Goal: Information Seeking & Learning: Learn about a topic

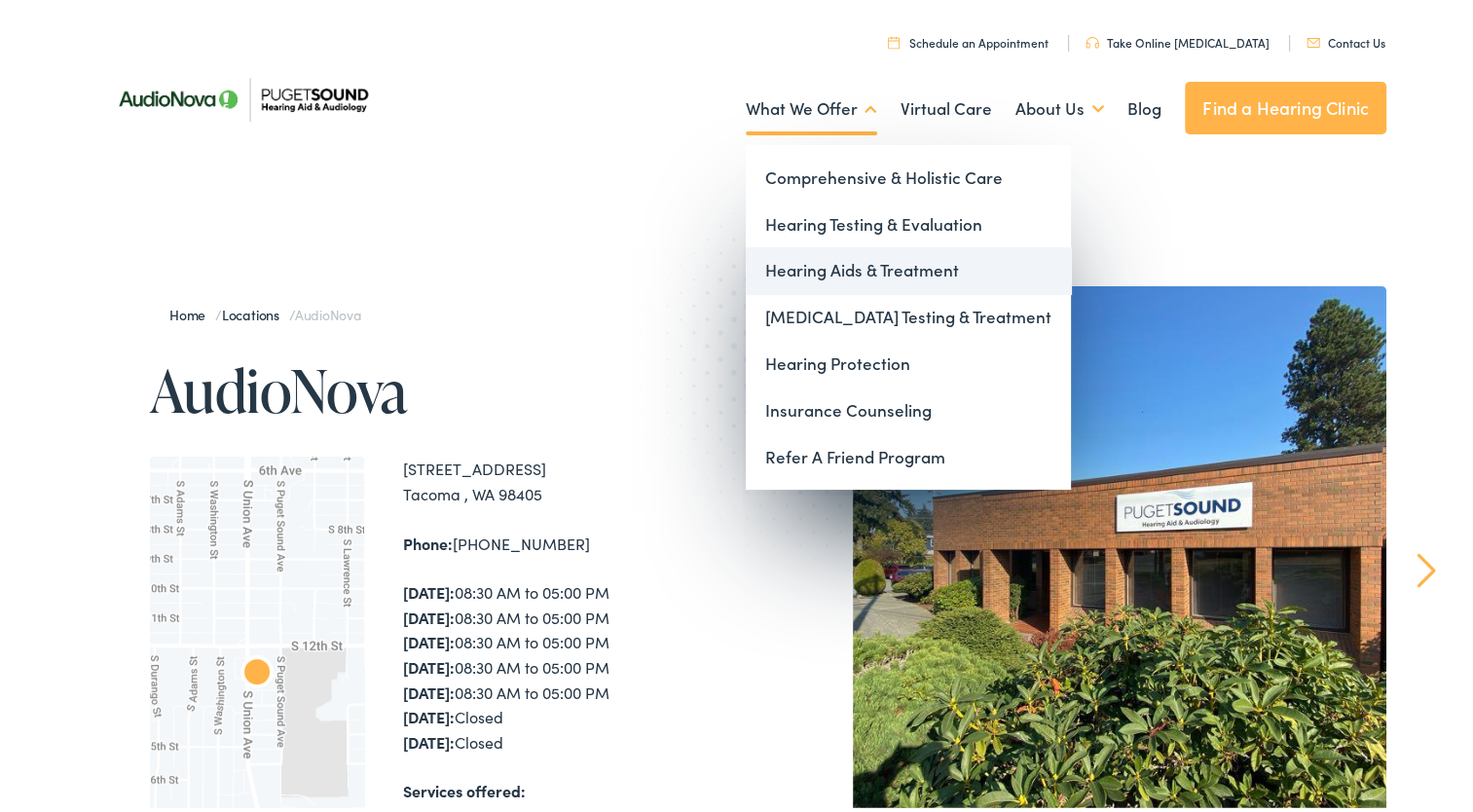
click at [849, 264] on link "Hearing Aids & Treatment" at bounding box center [907, 267] width 325 height 47
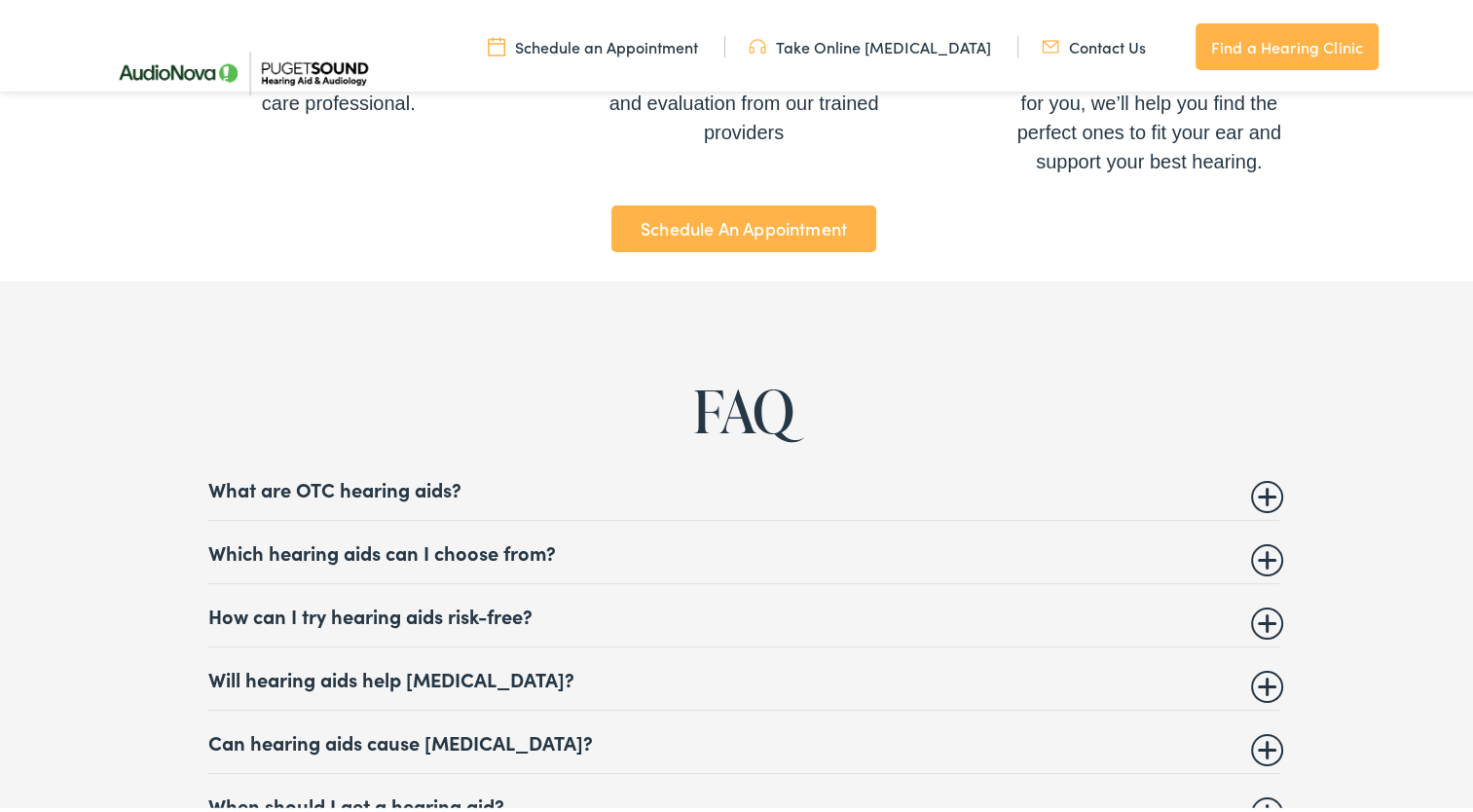
scroll to position [7103, 0]
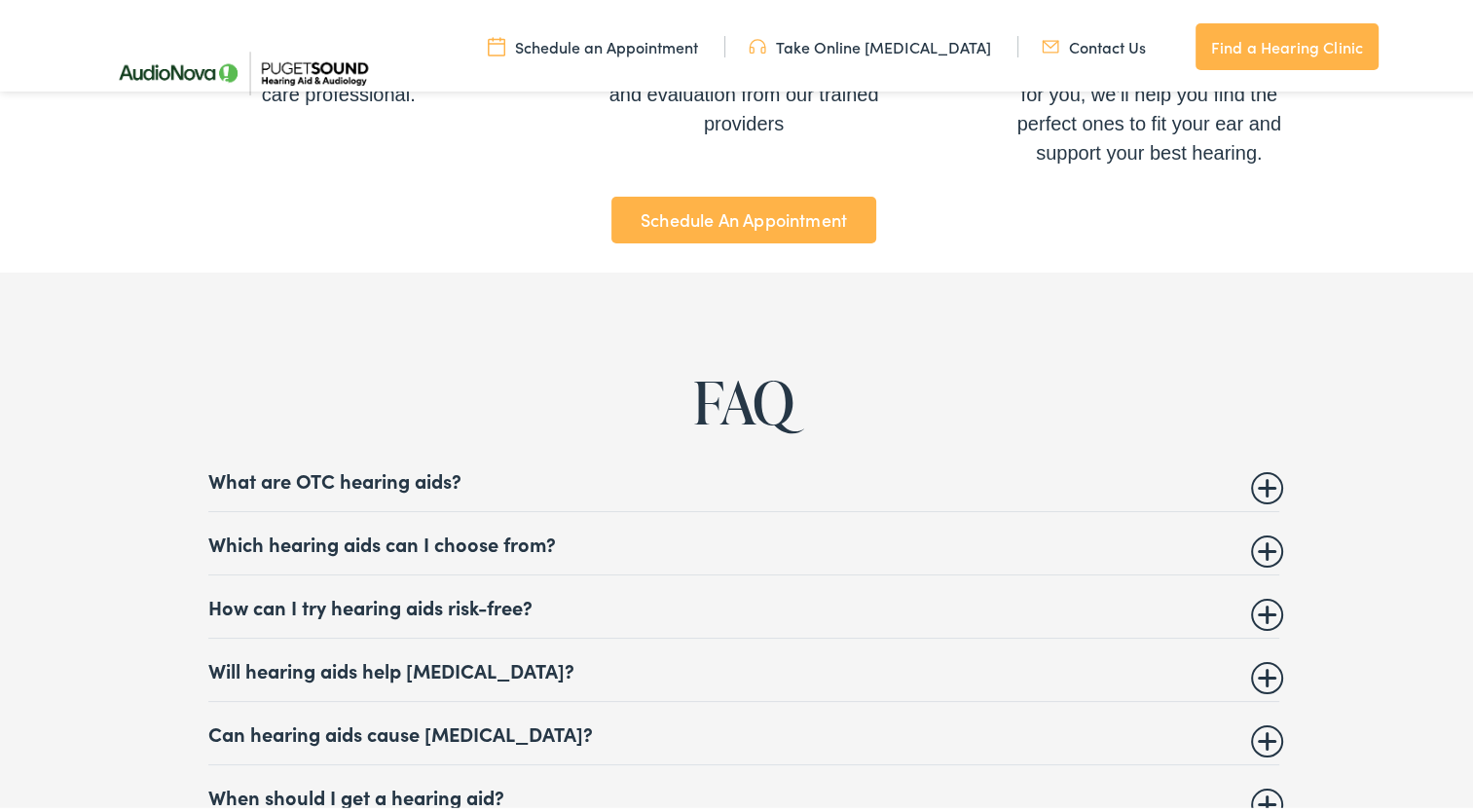
click at [1266, 531] on summary "Which hearing aids can I choose from?" at bounding box center [743, 538] width 1071 height 23
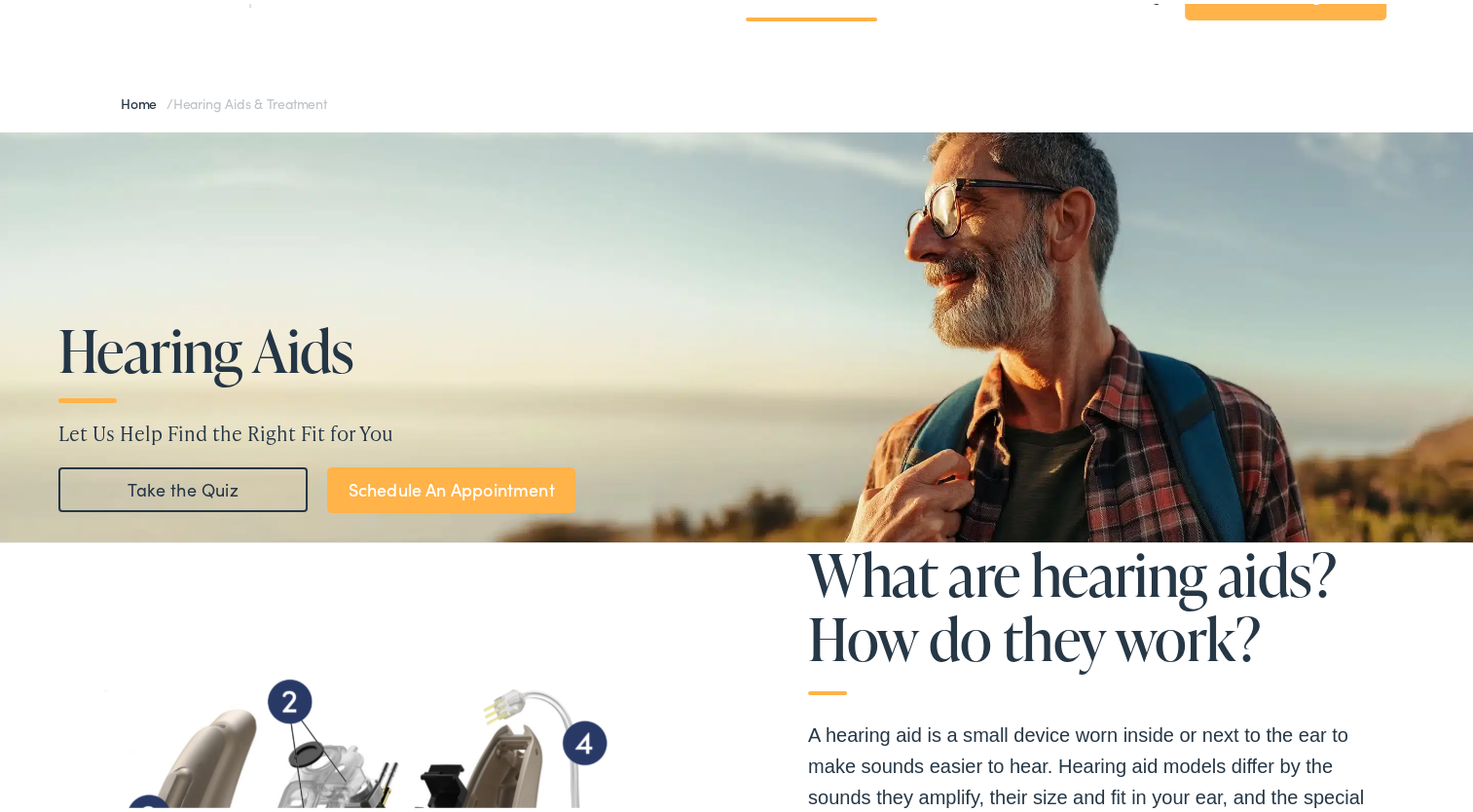
scroll to position [0, 0]
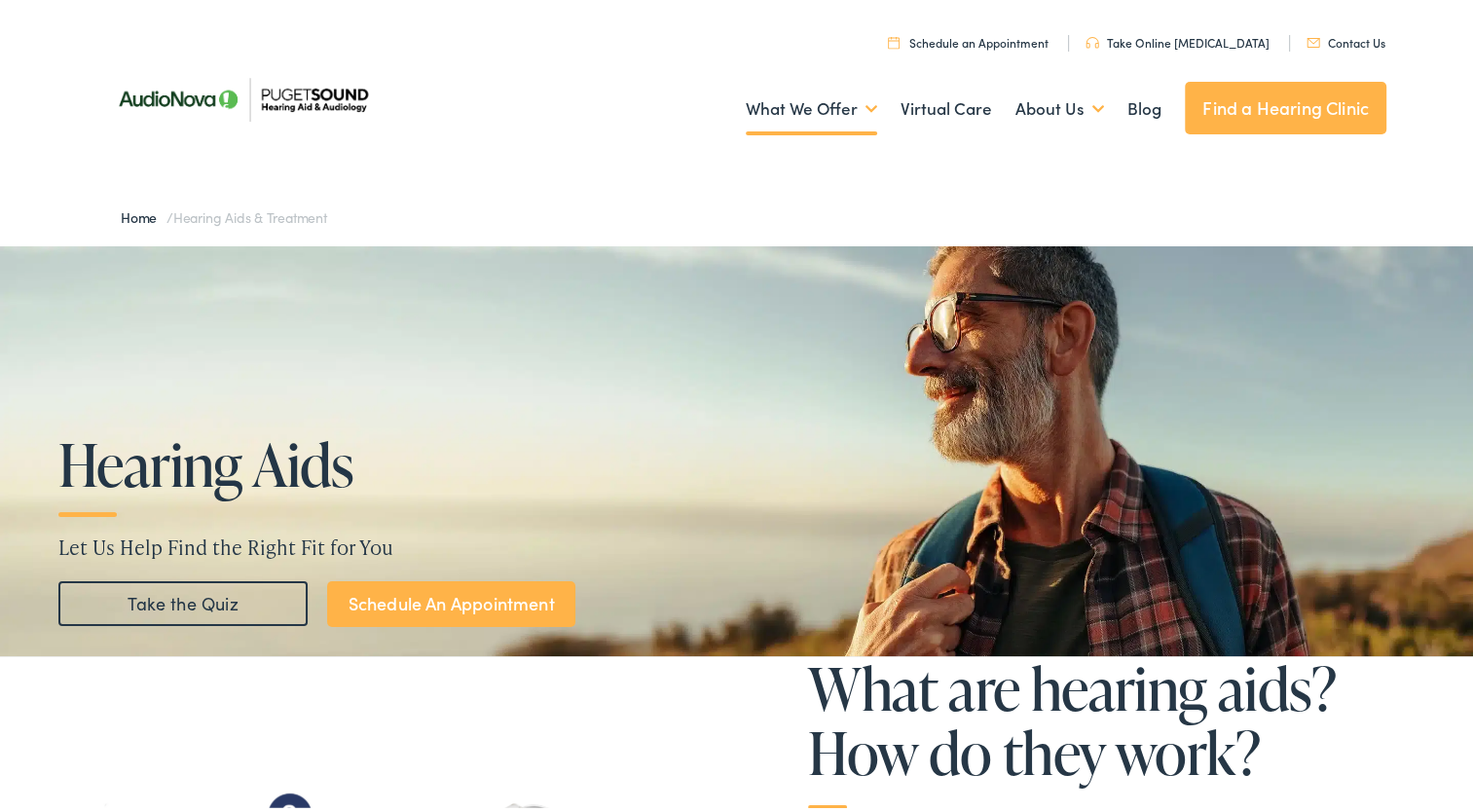
click at [130, 208] on link "Home" at bounding box center [144, 213] width 46 height 19
